Goal: Task Accomplishment & Management: Manage account settings

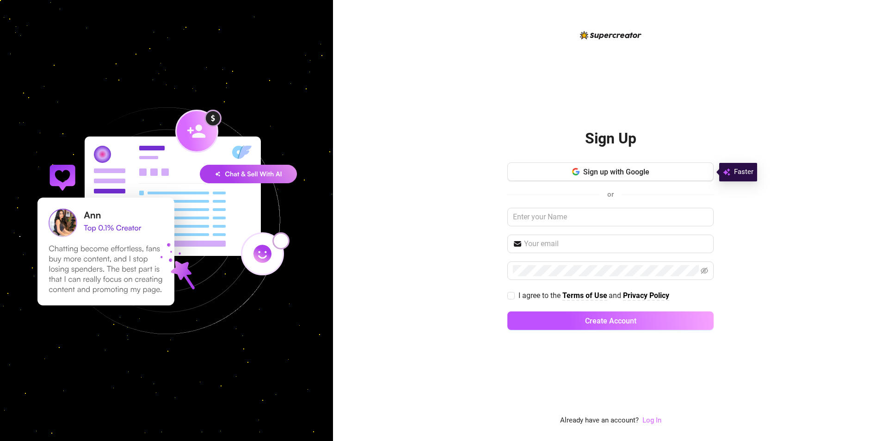
click at [653, 420] on link "Log In" at bounding box center [652, 420] width 19 height 8
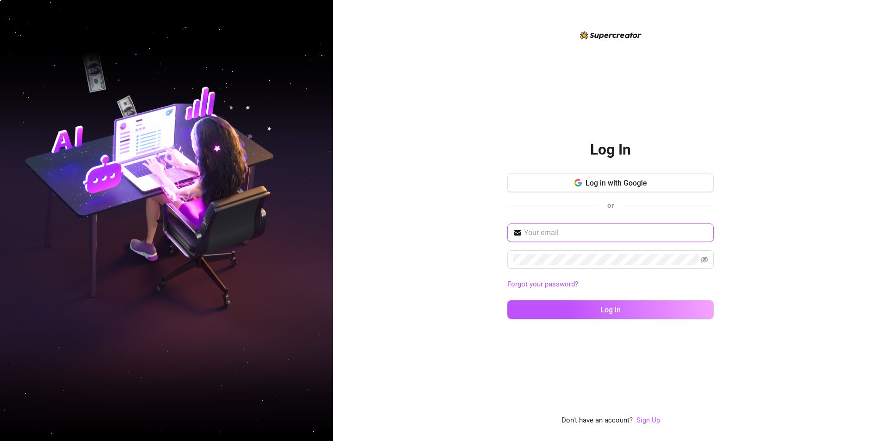
click at [595, 234] on input "text" at bounding box center [616, 232] width 184 height 11
paste input "[EMAIL_ADDRESS][DOMAIN_NAME]"
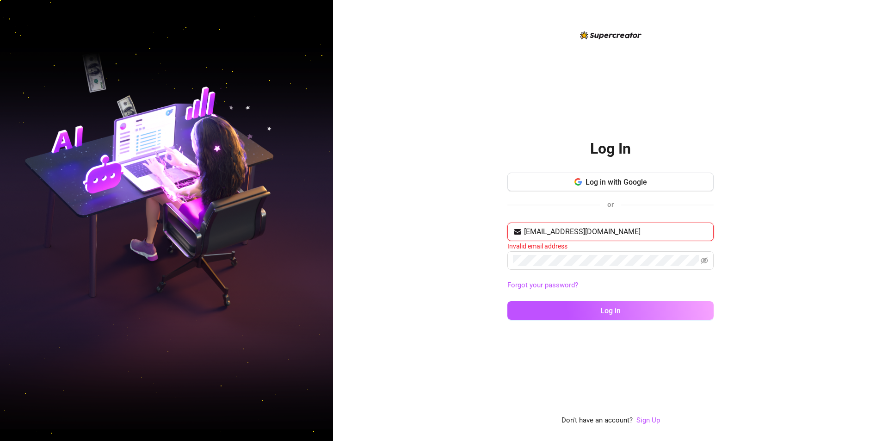
click at [629, 230] on input "[EMAIL_ADDRESS][DOMAIN_NAME]" at bounding box center [616, 231] width 184 height 11
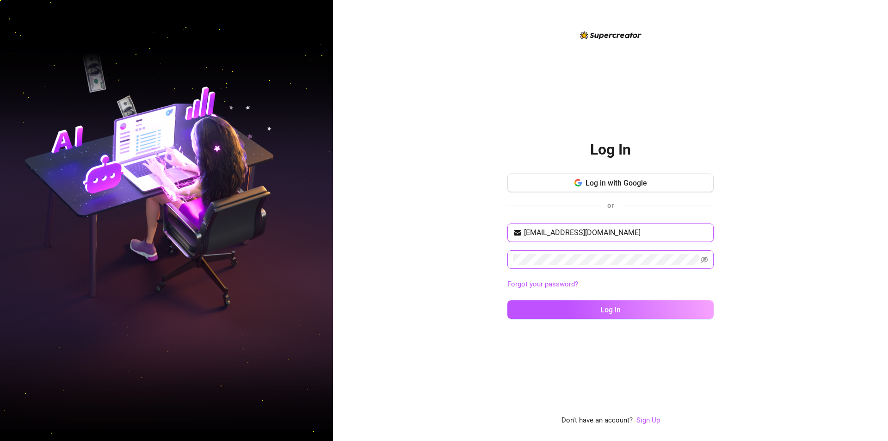
type input "[EMAIL_ADDRESS][DOMAIN_NAME]"
click at [651, 310] on button "Log in" at bounding box center [611, 309] width 206 height 19
